Goal: Transaction & Acquisition: Purchase product/service

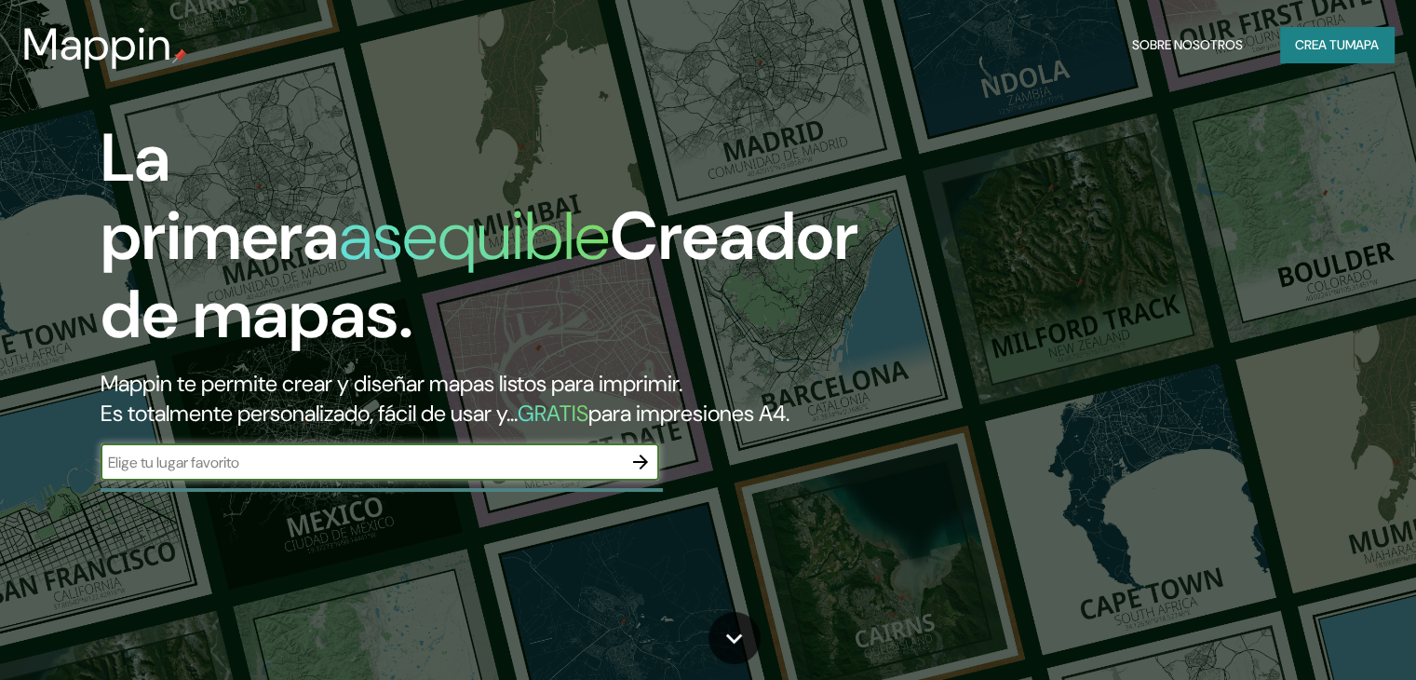
click at [312, 473] on input "text" at bounding box center [361, 462] width 521 height 21
type input "udec"
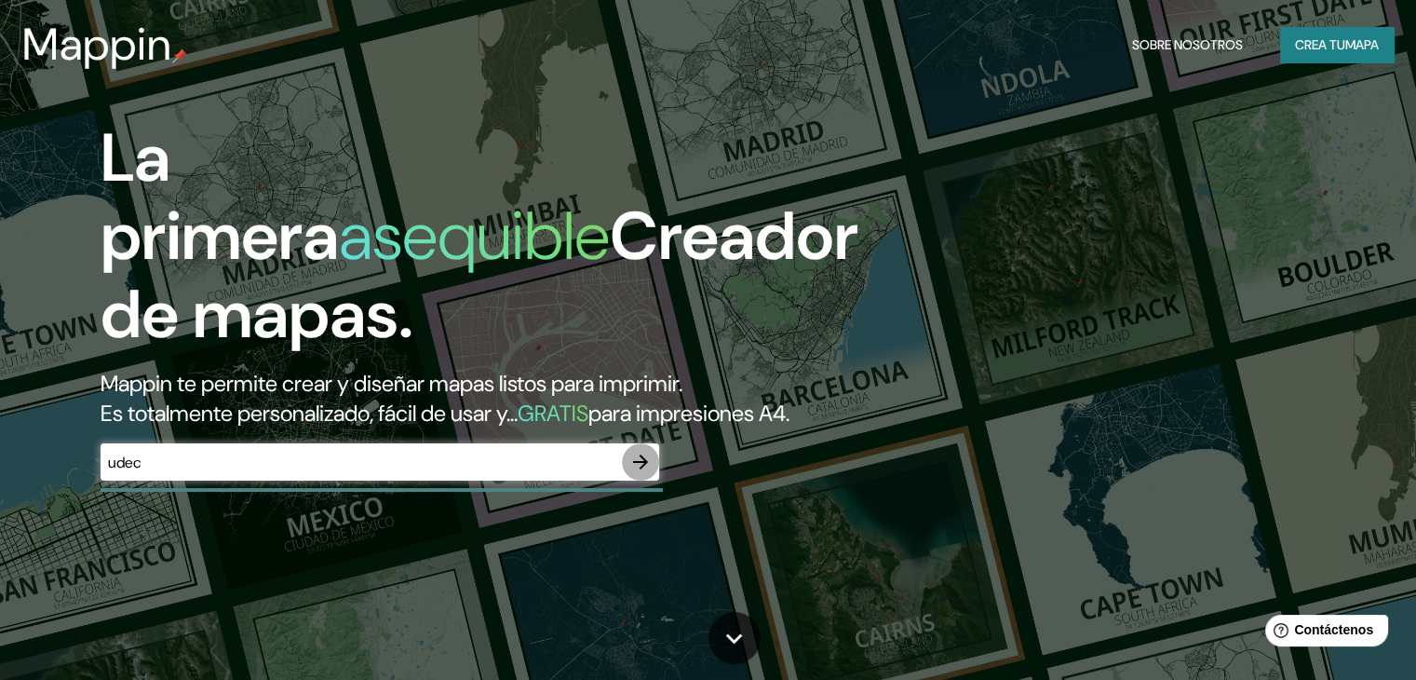
click at [654, 480] on button "button" at bounding box center [640, 461] width 37 height 37
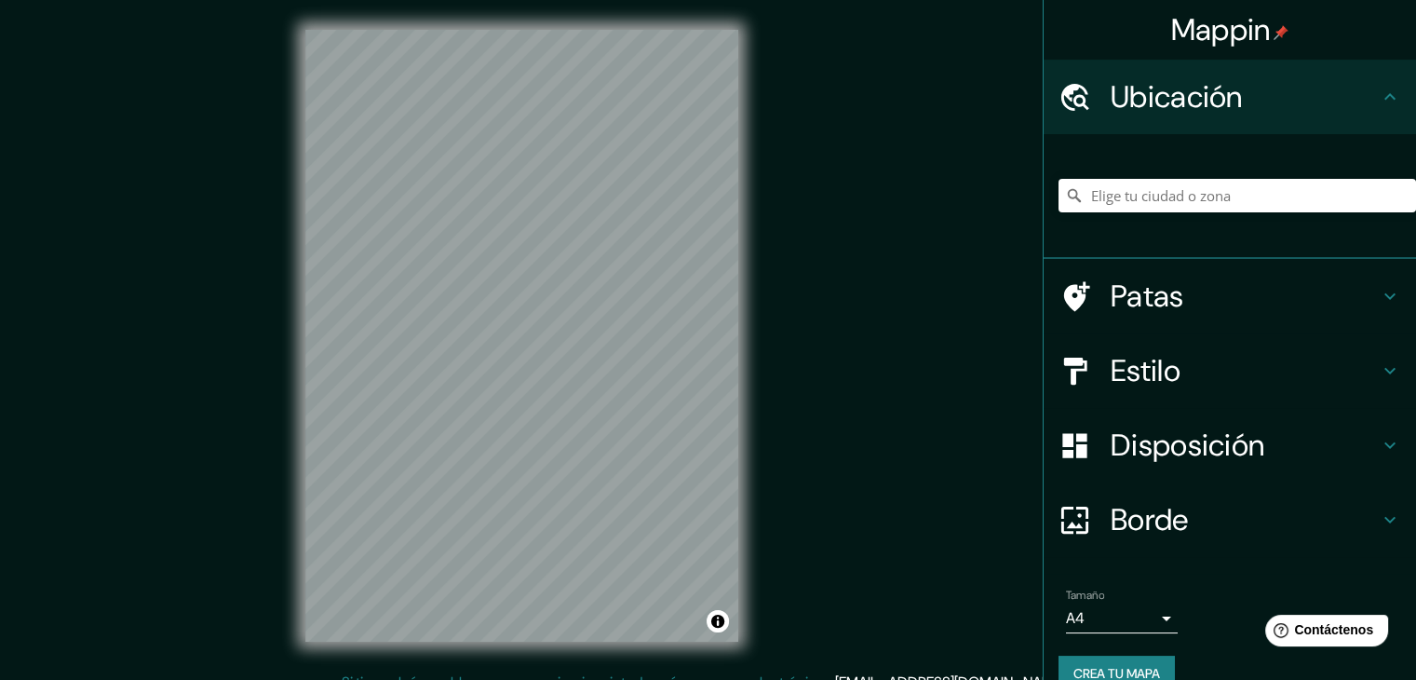
click at [1205, 390] on div "Estilo" at bounding box center [1230, 370] width 372 height 74
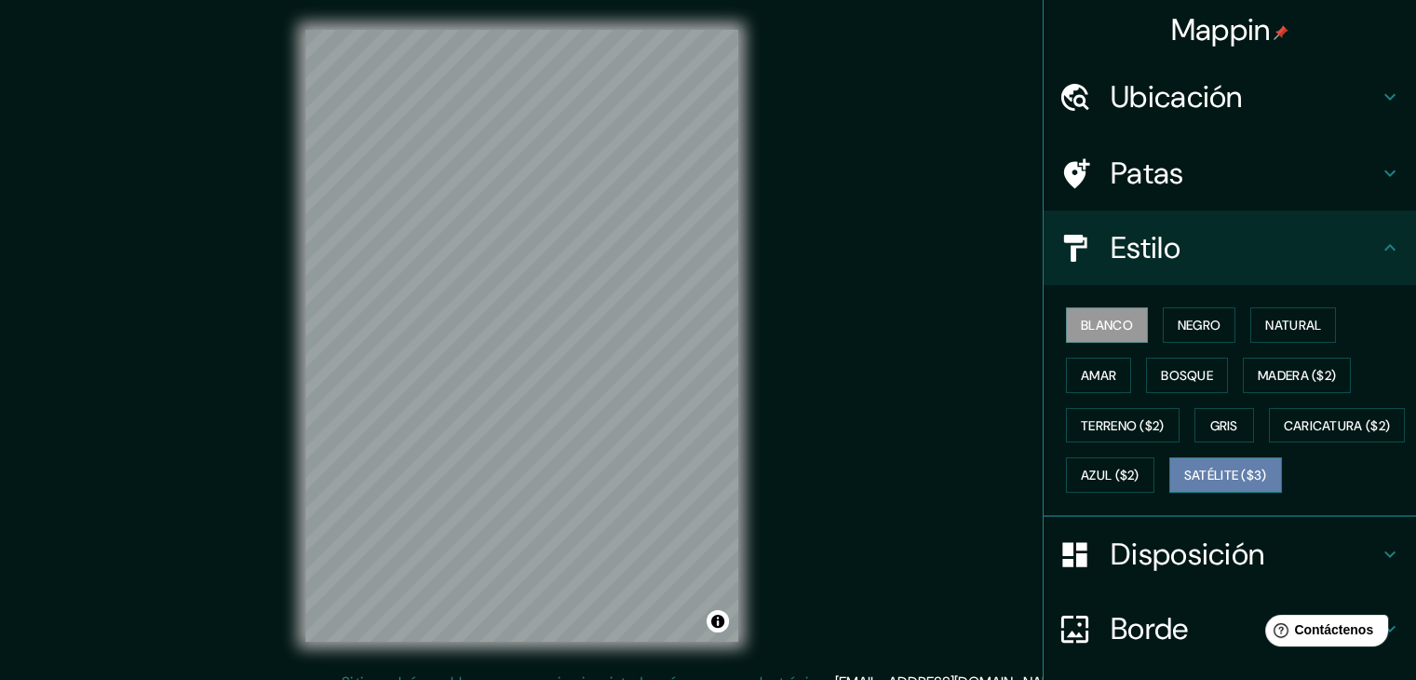
click at [1184, 484] on font "Satélite ($3)" at bounding box center [1225, 475] width 83 height 17
click at [1140, 118] on div "Ubicación" at bounding box center [1230, 97] width 372 height 74
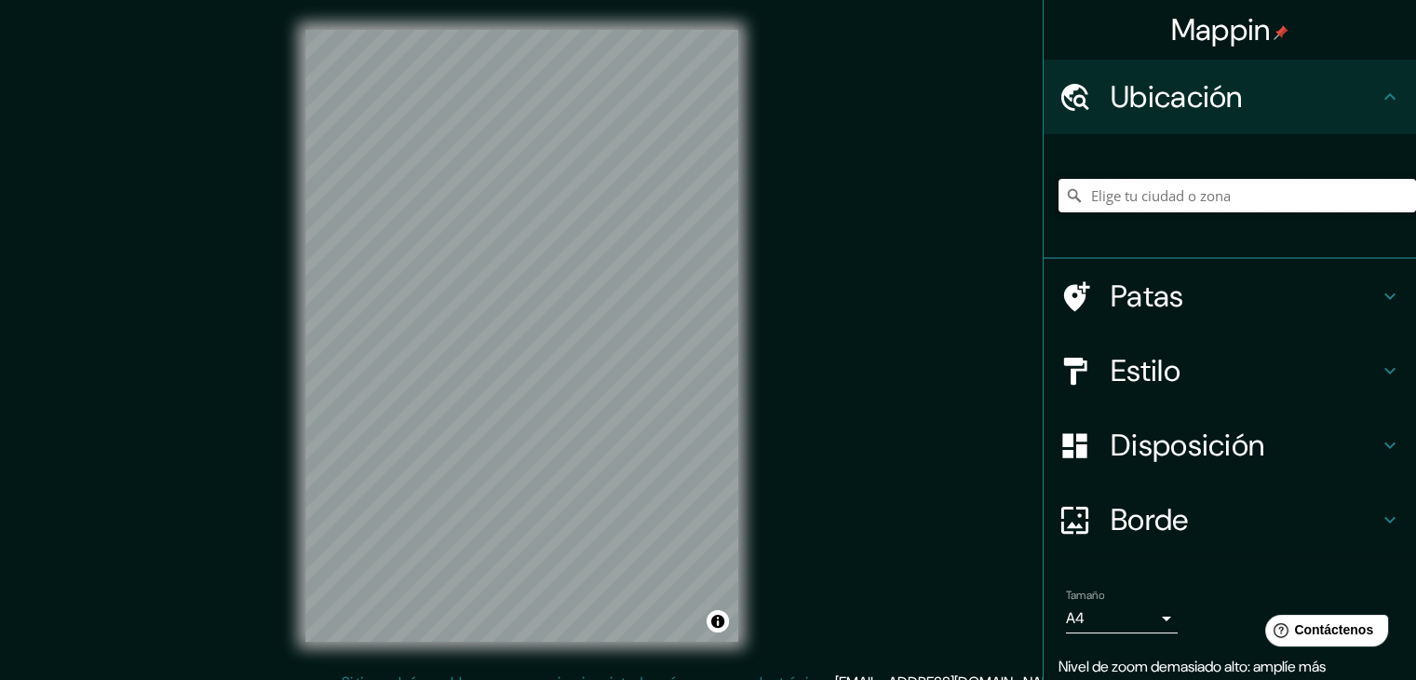
click at [1162, 194] on input "Elige tu ciudad o zona" at bounding box center [1238, 196] width 358 height 34
type input "u"
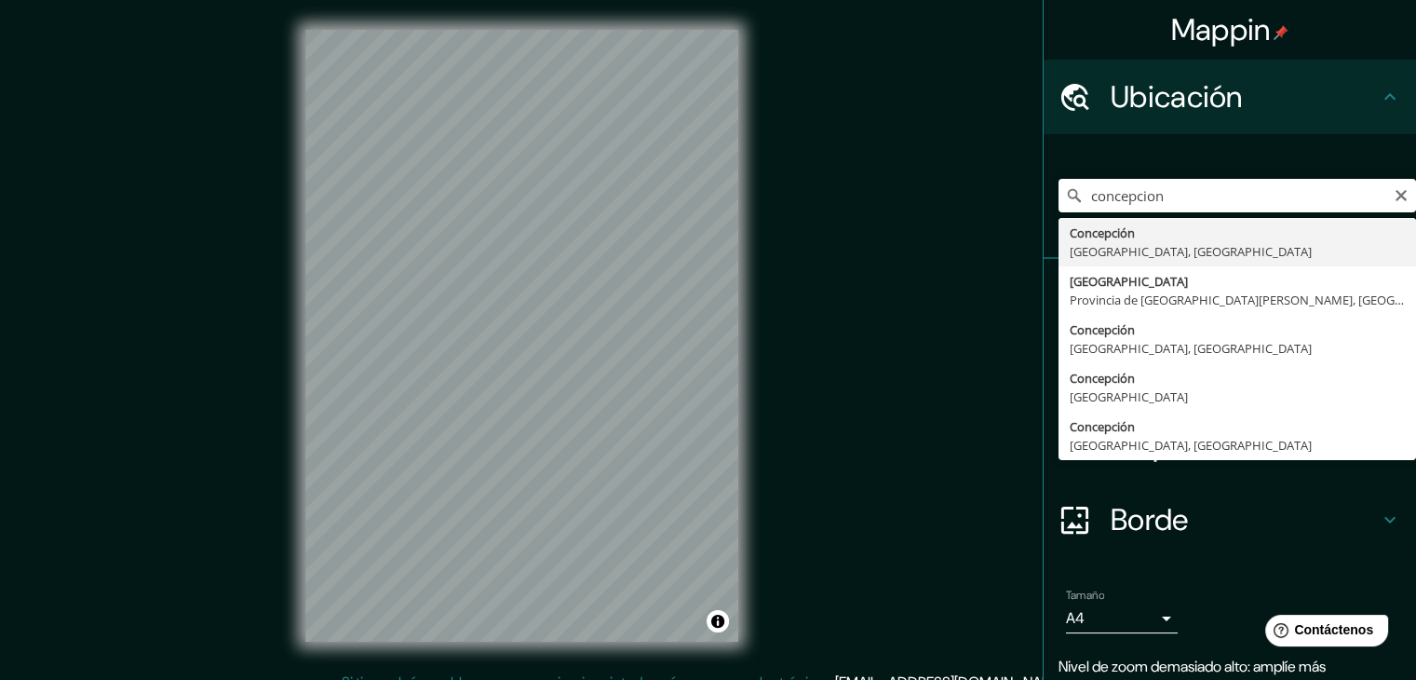
type input "[GEOGRAPHIC_DATA], [GEOGRAPHIC_DATA], [GEOGRAPHIC_DATA]"
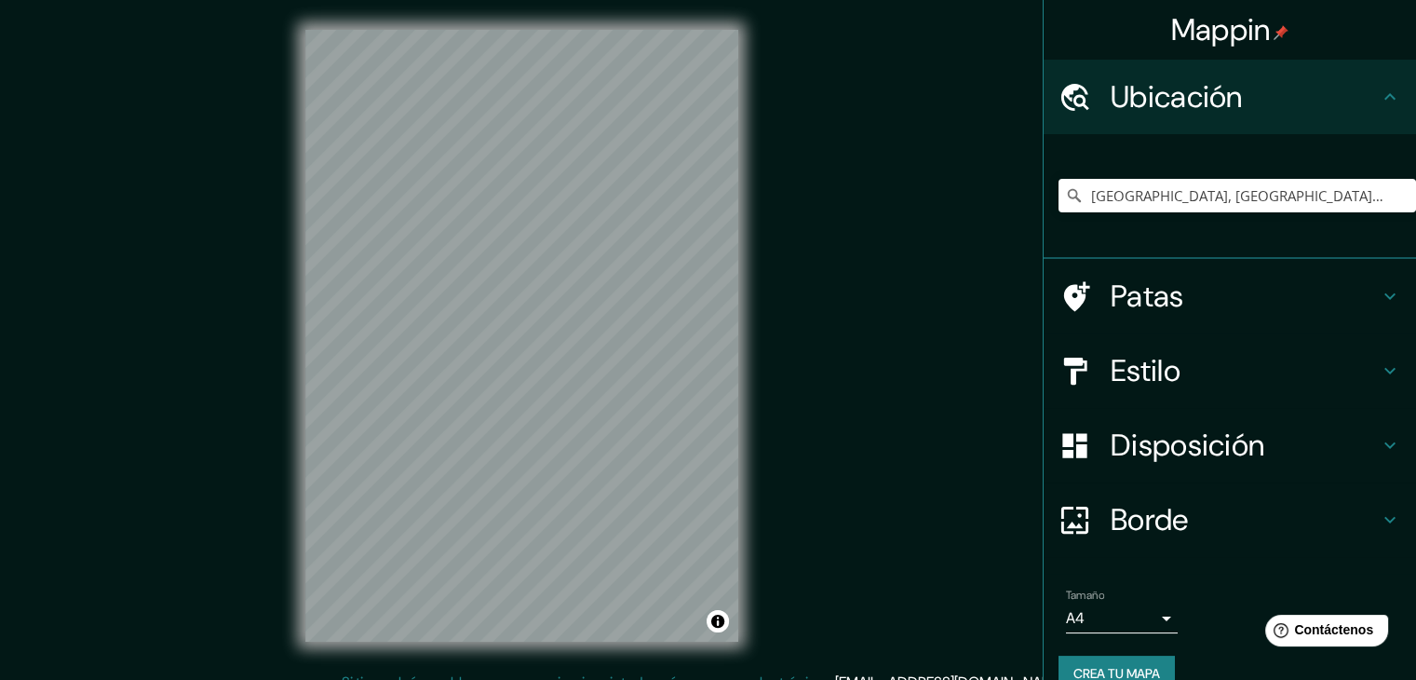
click at [1240, 513] on h4 "Borde" at bounding box center [1245, 519] width 268 height 37
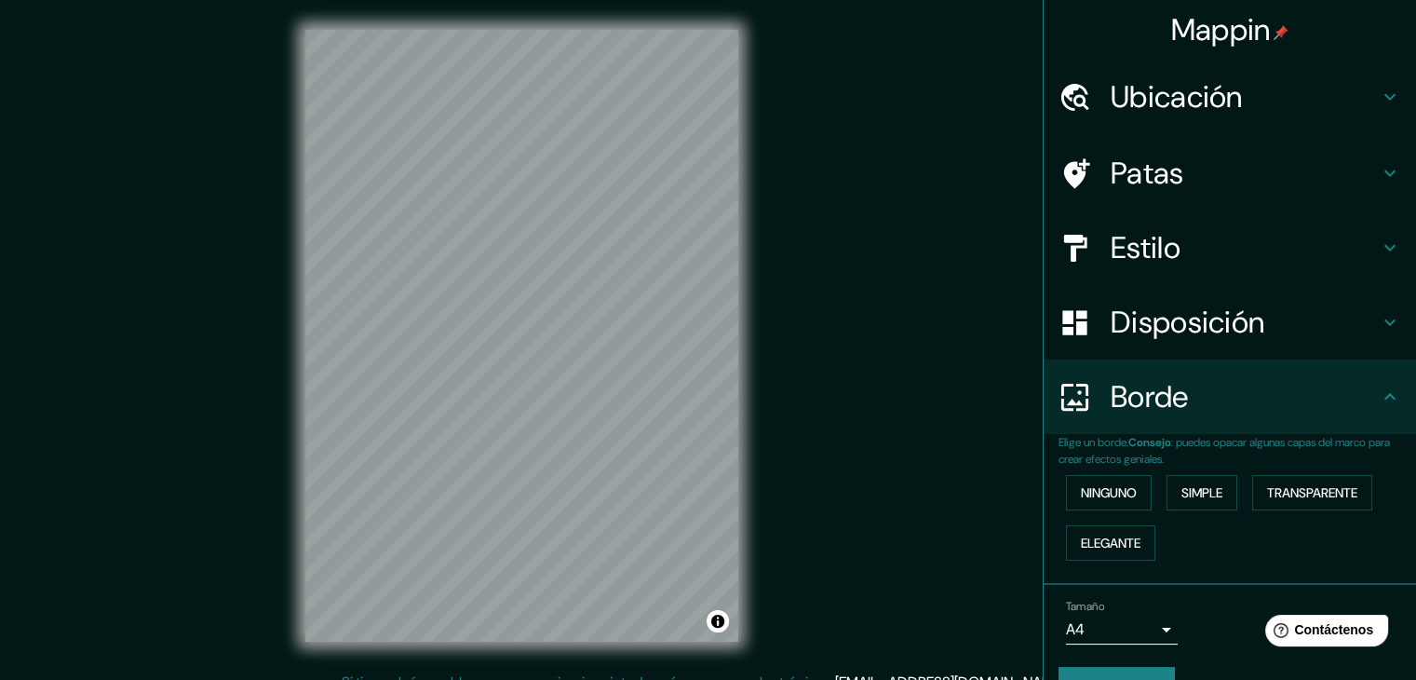
click at [1141, 404] on font "Borde" at bounding box center [1150, 396] width 78 height 39
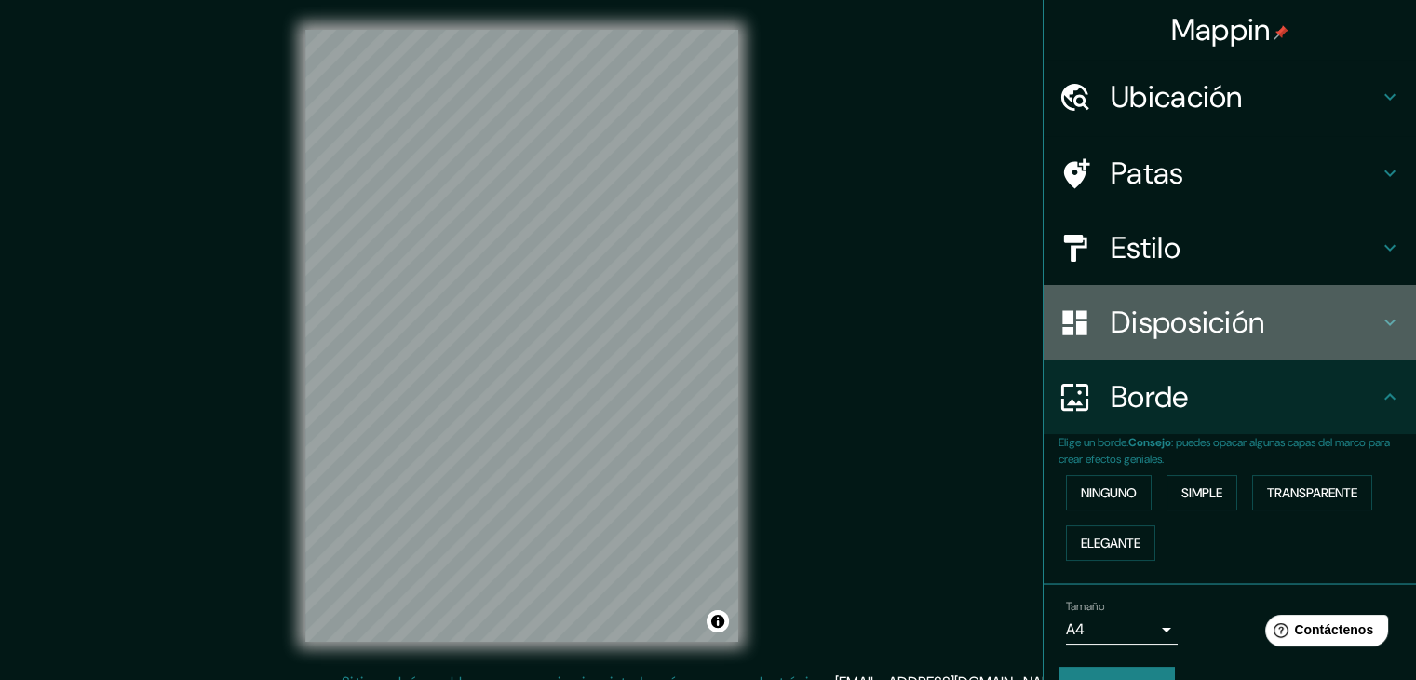
click at [1160, 329] on font "Disposición" at bounding box center [1188, 322] width 154 height 39
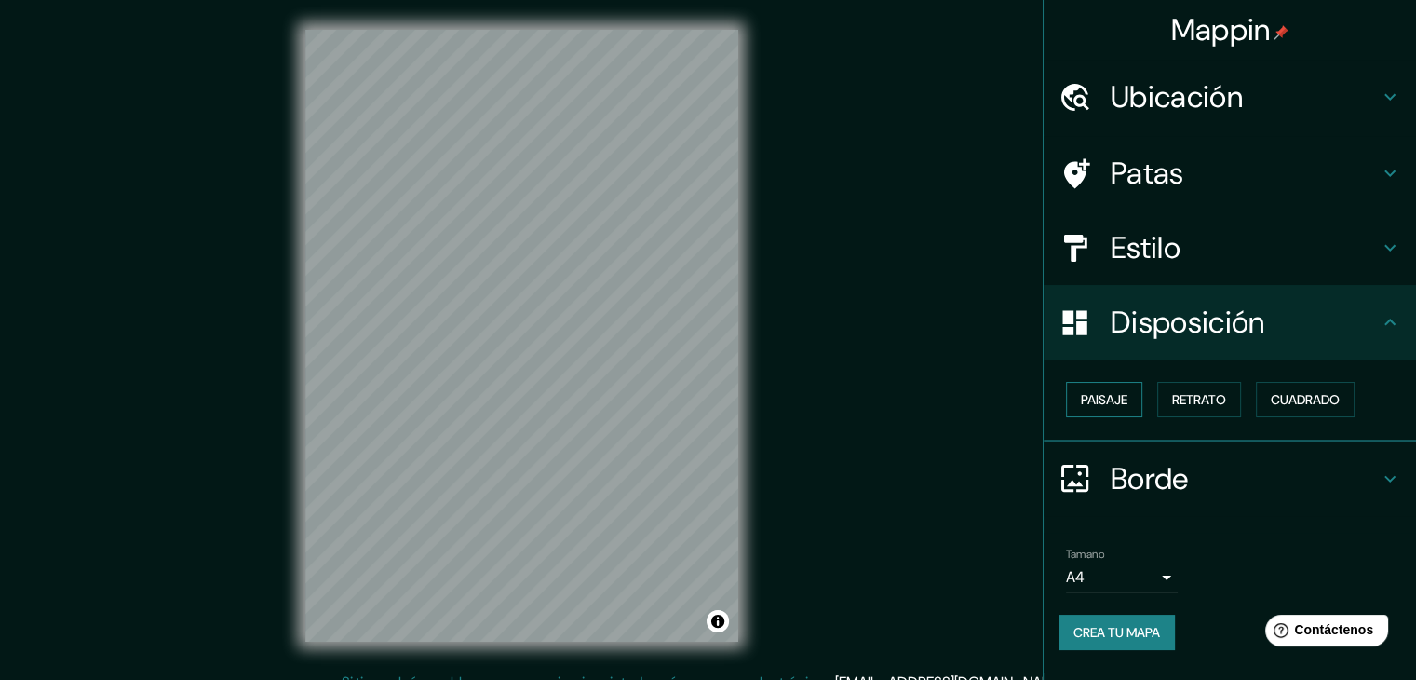
click at [1122, 391] on font "Paisaje" at bounding box center [1104, 399] width 47 height 17
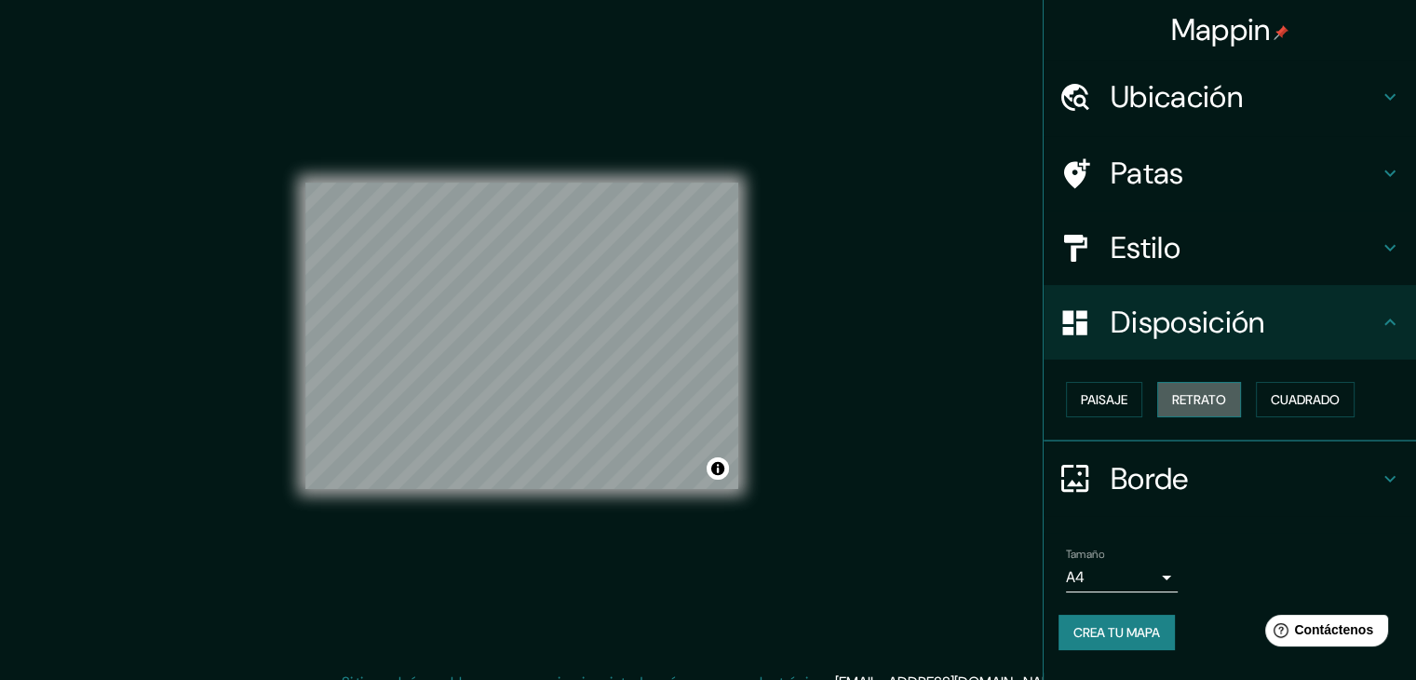
click at [1193, 399] on font "Retrato" at bounding box center [1199, 399] width 54 height 17
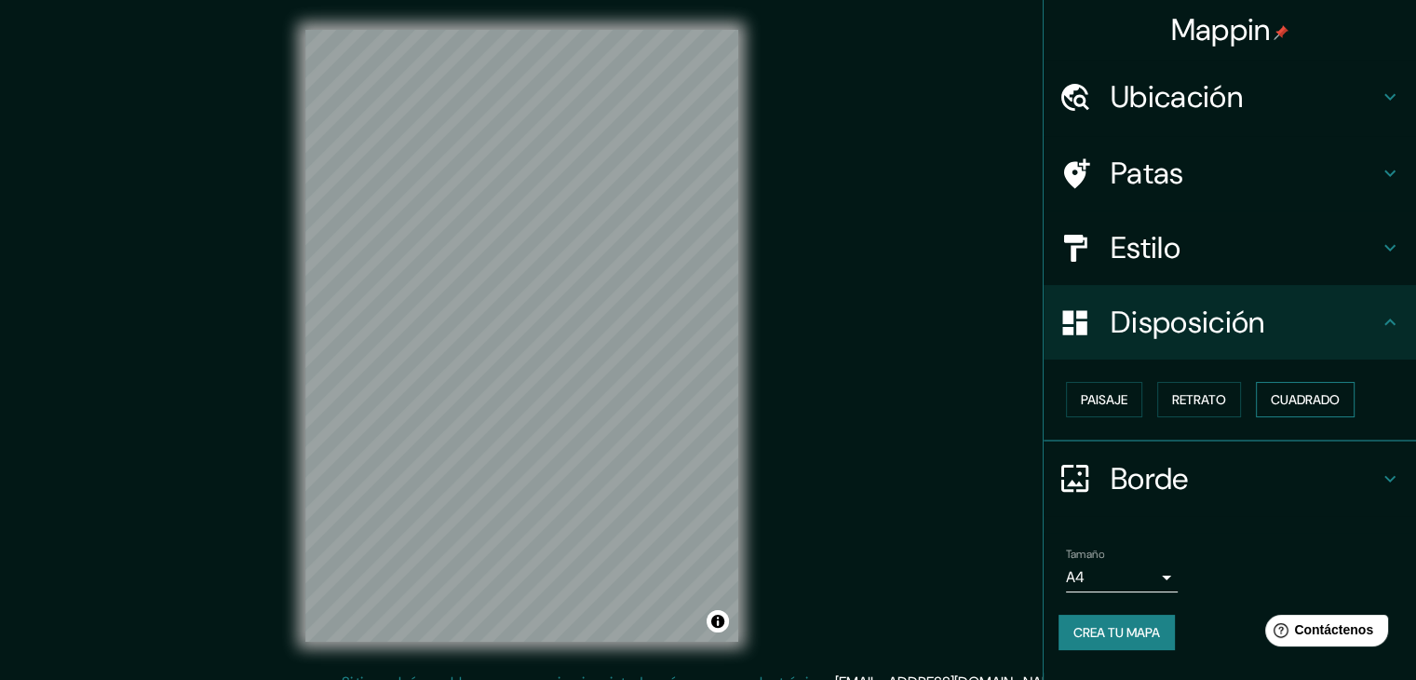
click at [1291, 408] on font "Cuadrado" at bounding box center [1305, 399] width 69 height 24
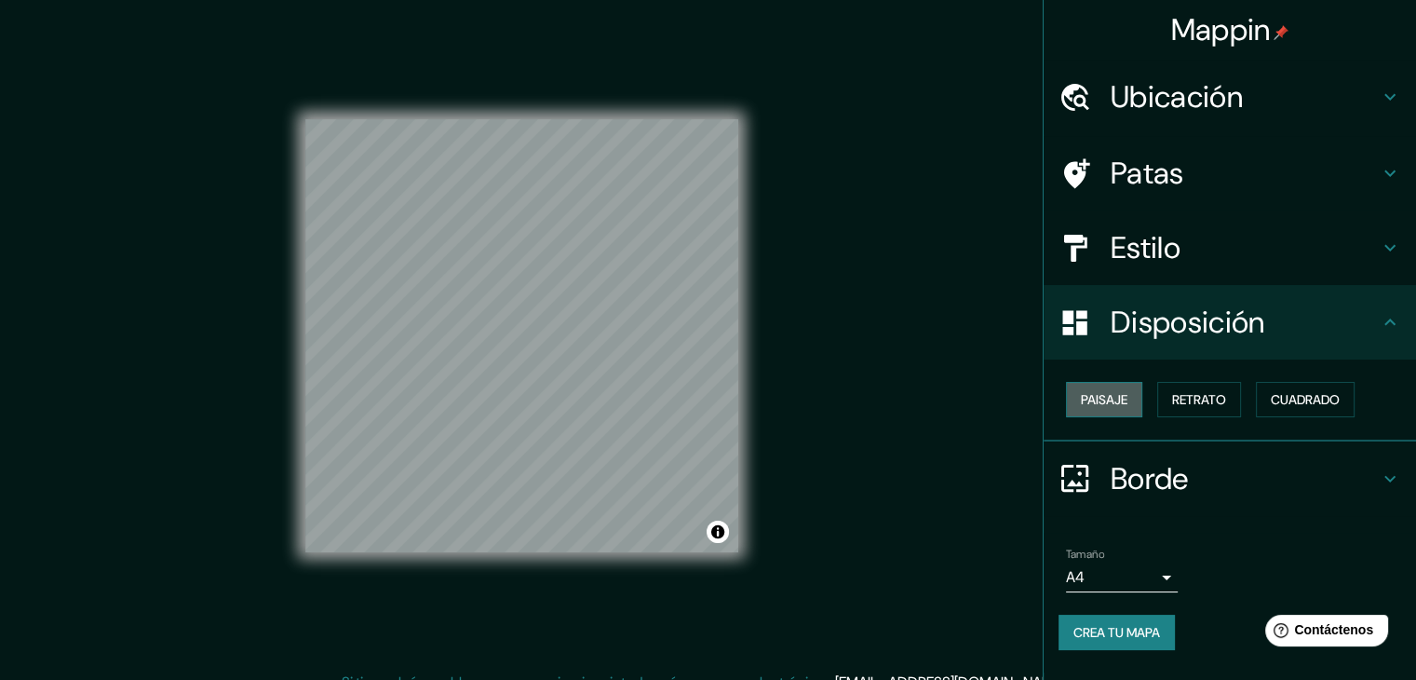
click at [1123, 399] on font "Paisaje" at bounding box center [1104, 399] width 47 height 17
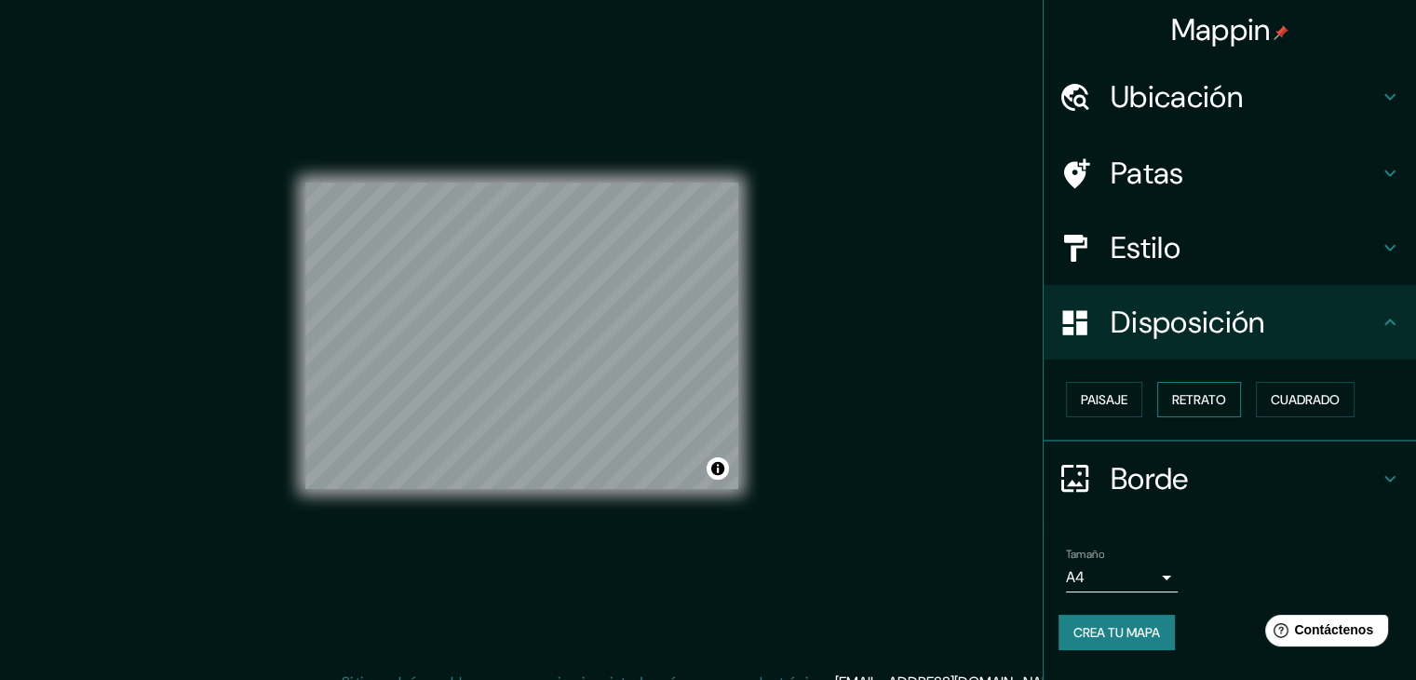
click at [1186, 410] on font "Retrato" at bounding box center [1199, 399] width 54 height 24
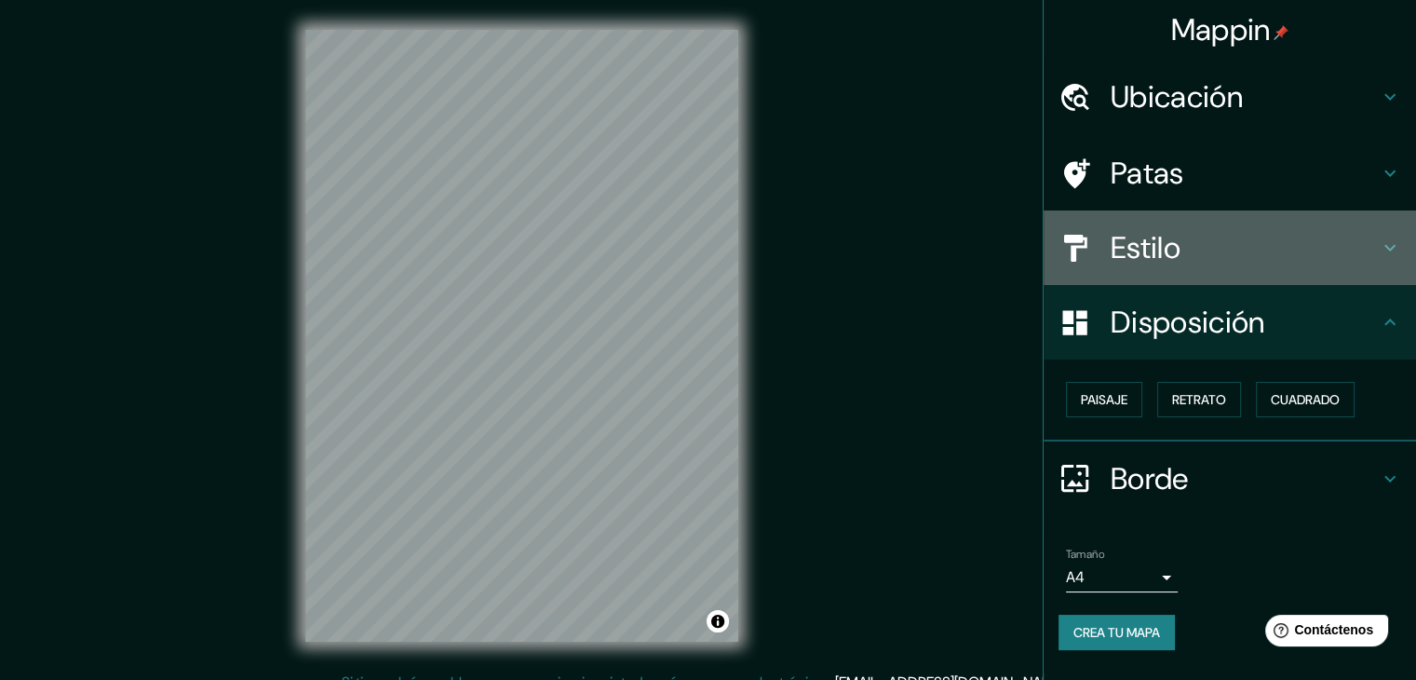
click at [1194, 270] on div "Estilo" at bounding box center [1230, 247] width 372 height 74
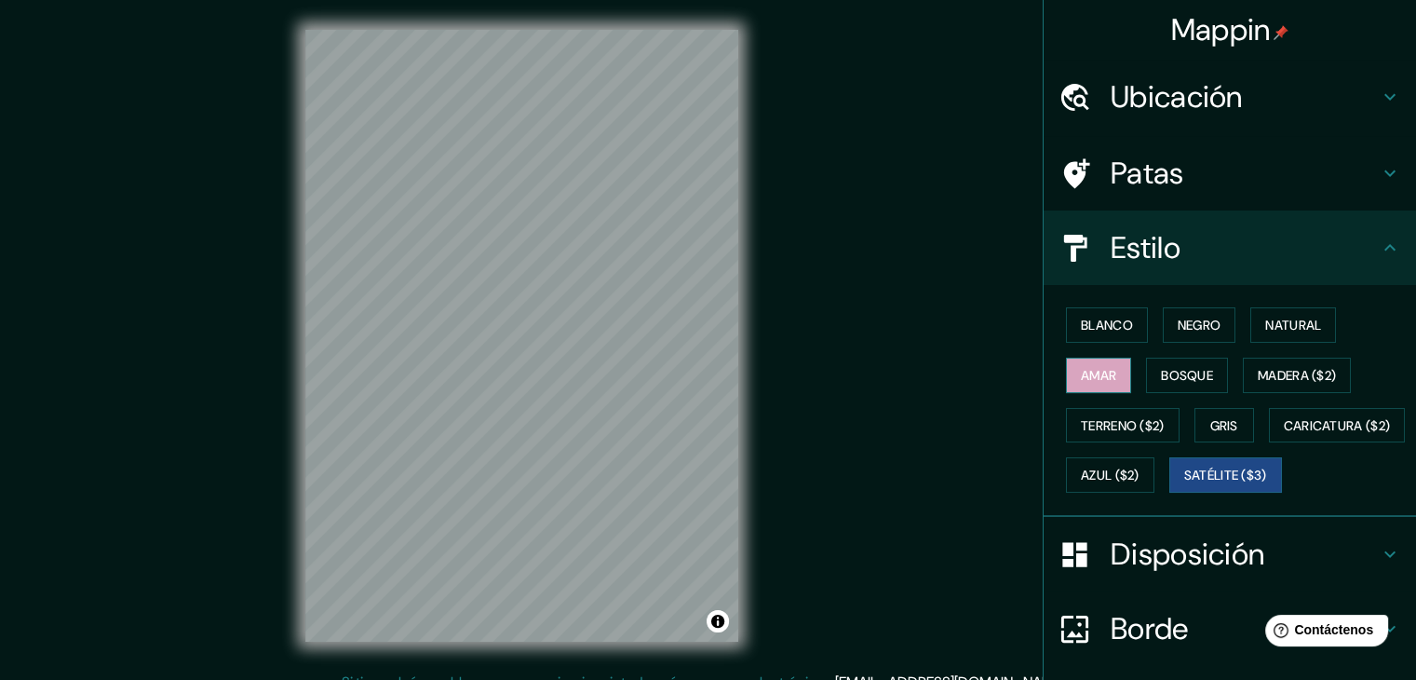
click at [1094, 363] on font "Amar" at bounding box center [1098, 375] width 35 height 24
click at [1167, 379] on font "Bosque" at bounding box center [1187, 375] width 52 height 17
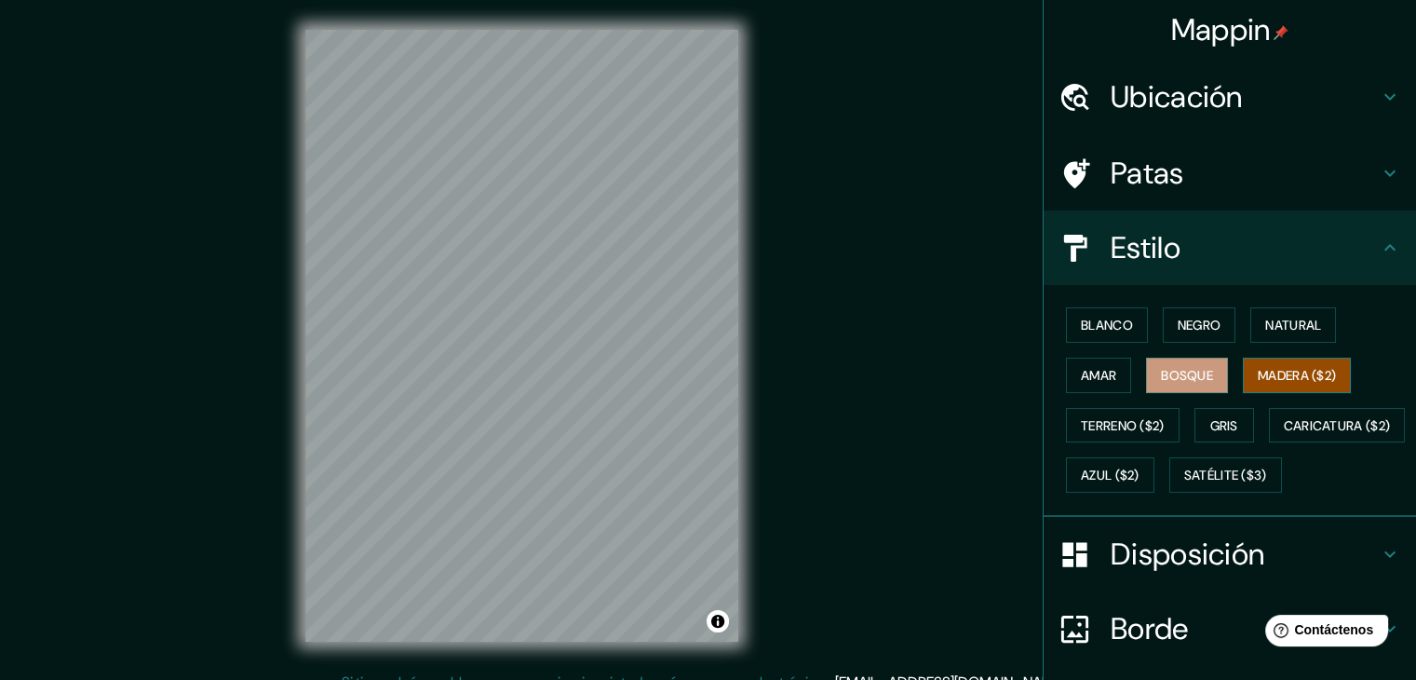
click at [1299, 381] on font "Madera ($2)" at bounding box center [1297, 375] width 78 height 17
click at [1283, 329] on font "Natural" at bounding box center [1293, 325] width 56 height 17
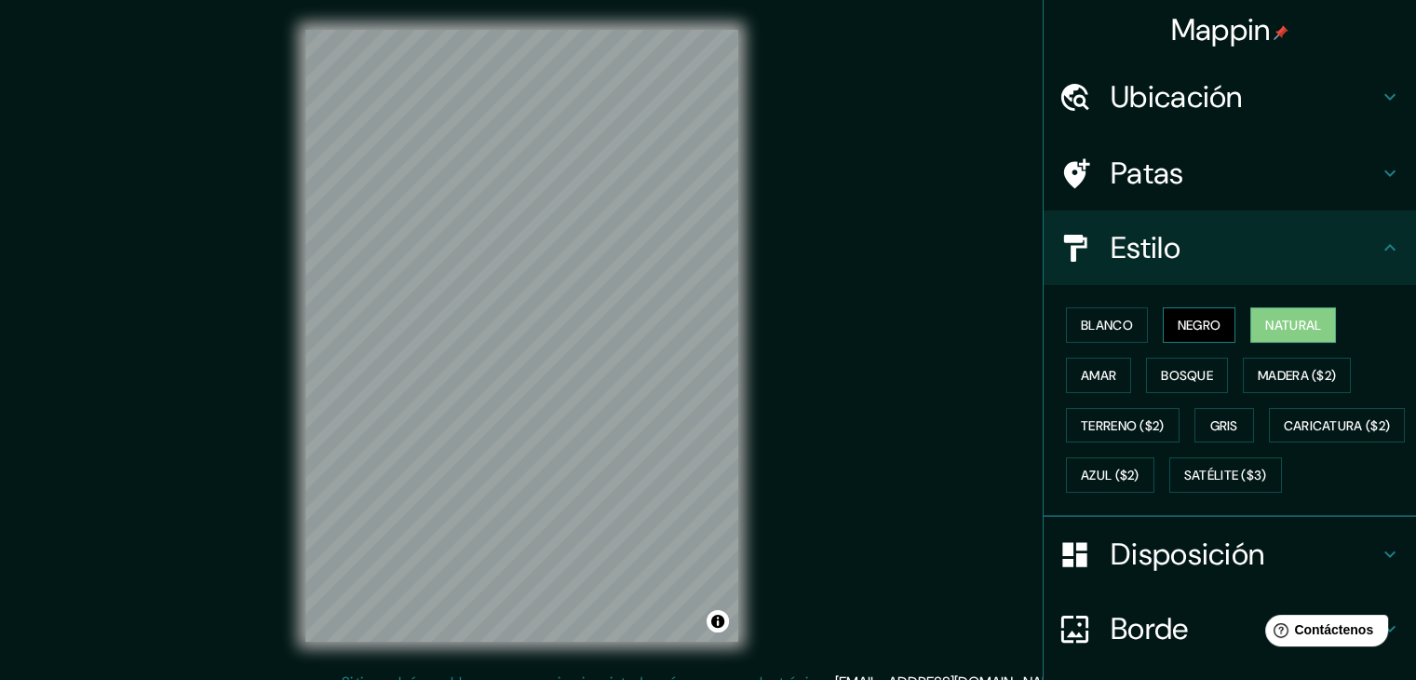
click at [1181, 322] on font "Negro" at bounding box center [1200, 325] width 44 height 17
click at [1096, 413] on font "Terreno ($2)" at bounding box center [1123, 425] width 84 height 24
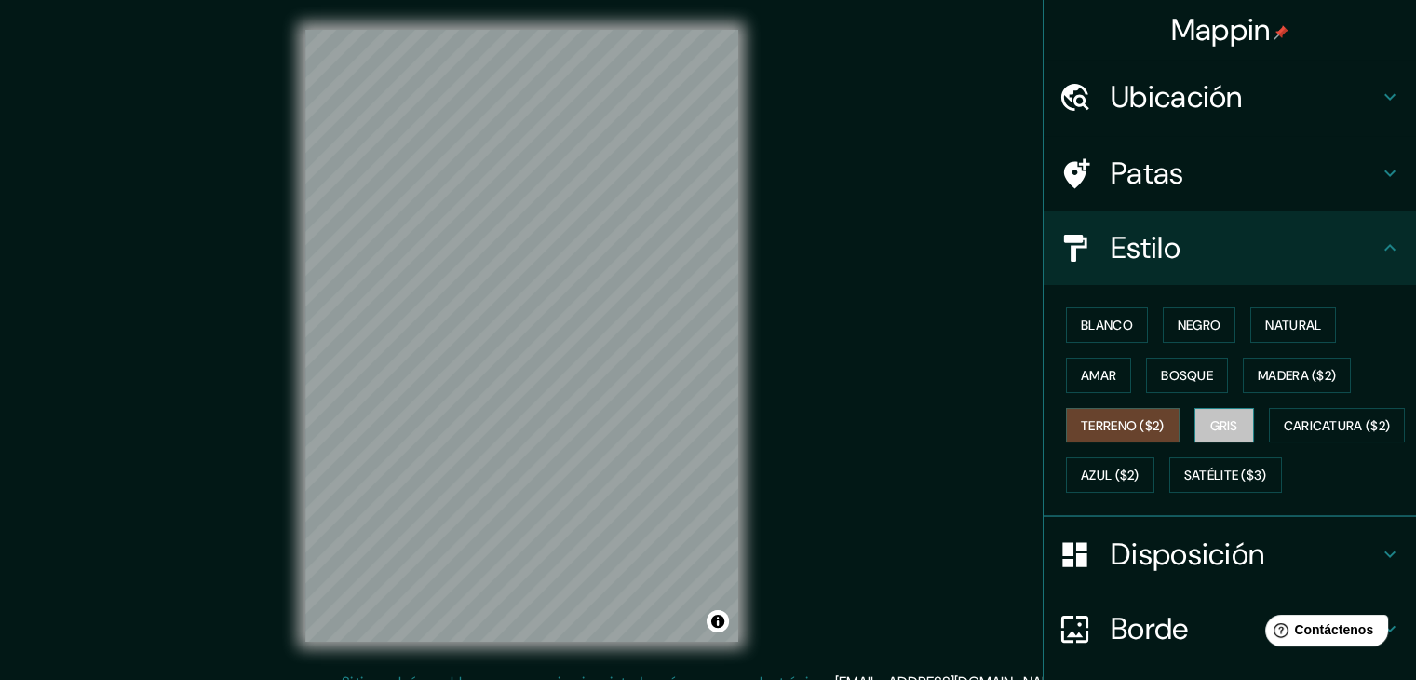
click at [1228, 422] on font "Gris" at bounding box center [1224, 425] width 28 height 17
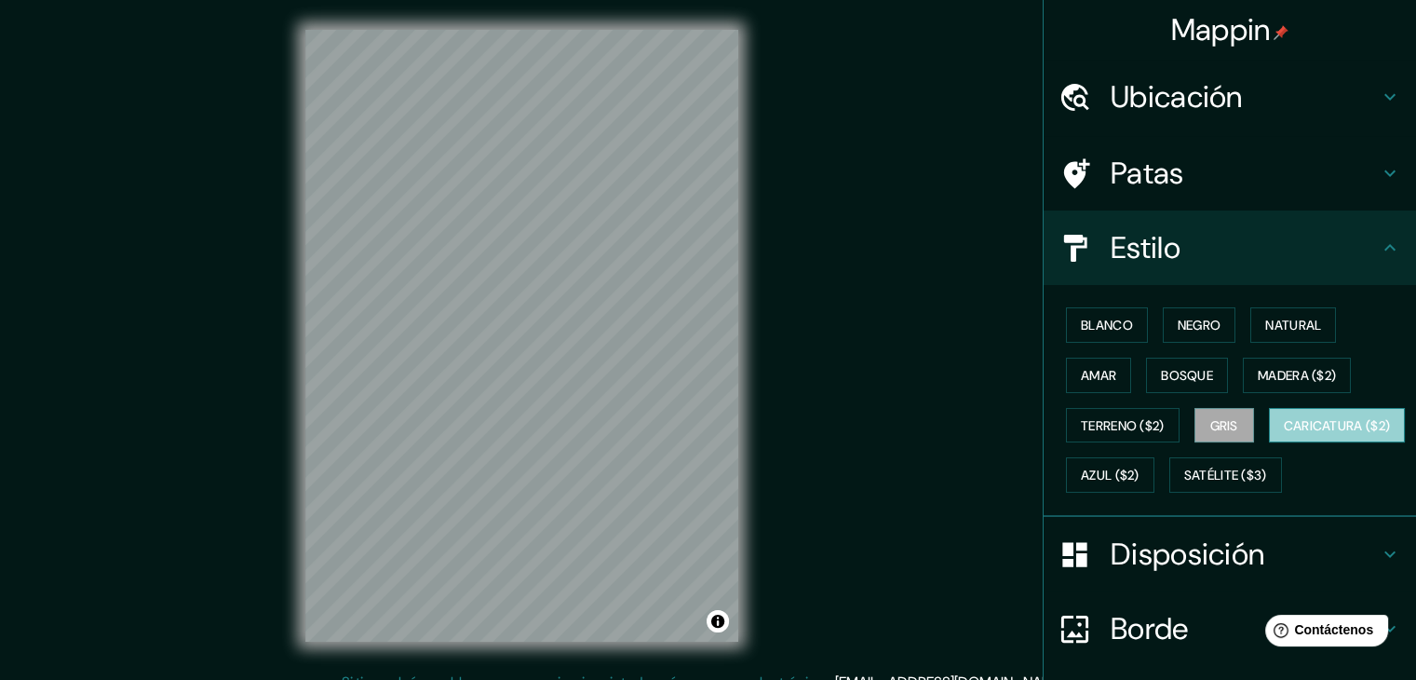
click at [1284, 434] on font "Caricatura ($2)" at bounding box center [1337, 425] width 107 height 17
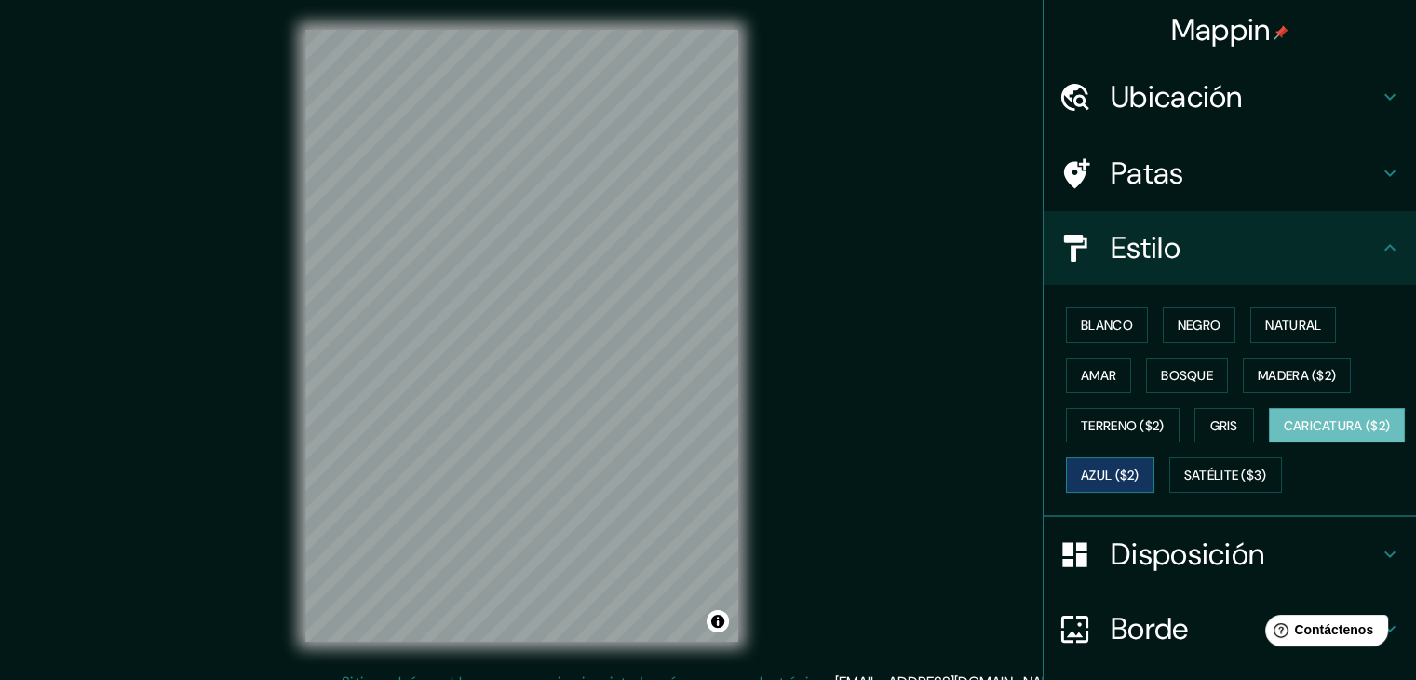
click at [1140, 484] on font "Azul ($2)" at bounding box center [1110, 475] width 59 height 24
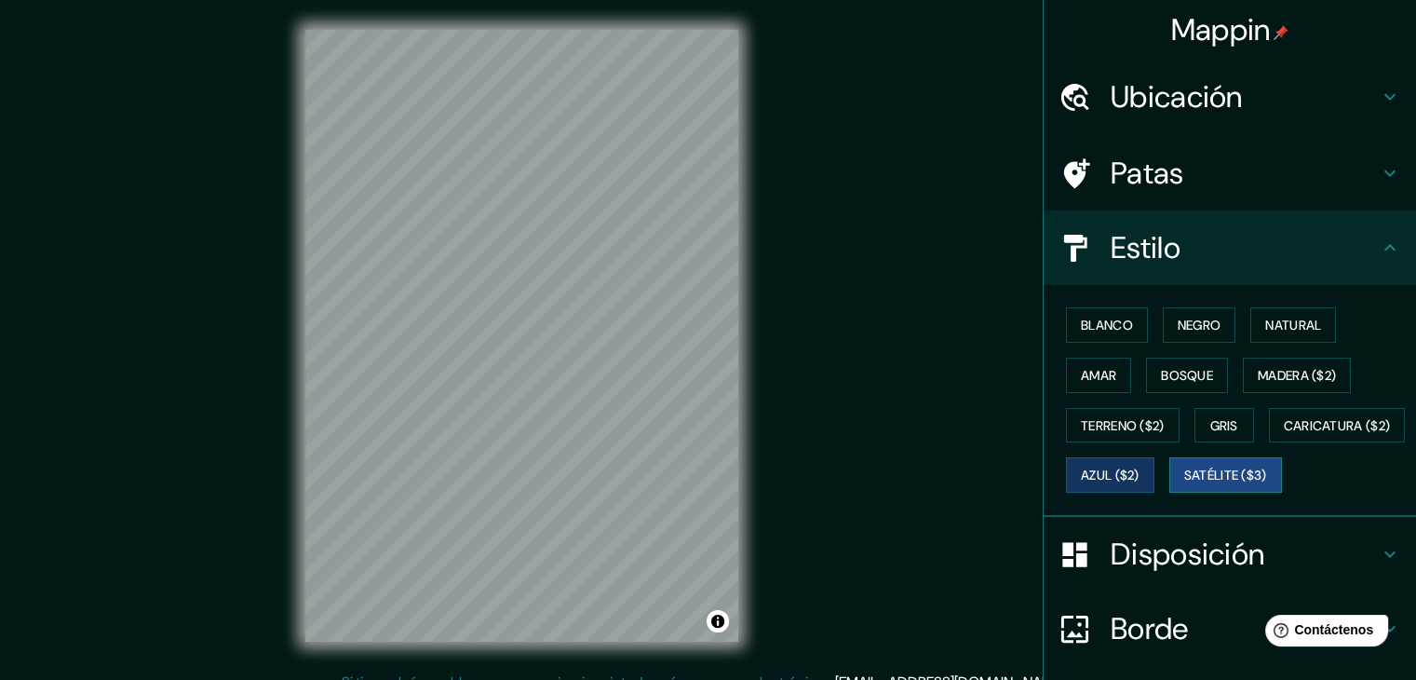
click at [1184, 487] on font "Satélite ($3)" at bounding box center [1225, 475] width 83 height 24
click at [1140, 470] on font "Azul ($2)" at bounding box center [1110, 475] width 59 height 17
click at [1095, 334] on font "Blanco" at bounding box center [1107, 325] width 52 height 24
